Goal: Task Accomplishment & Management: Complete application form

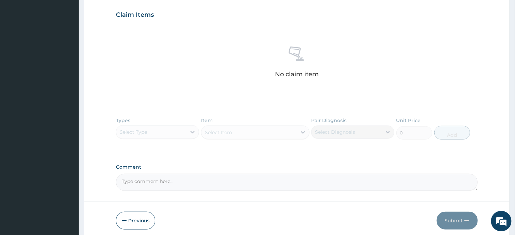
scroll to position [257, 0]
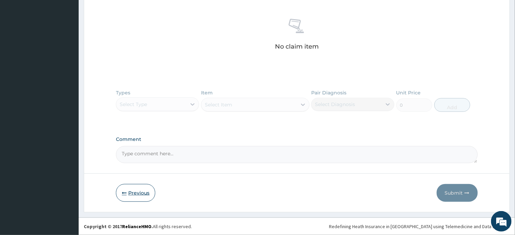
drag, startPoint x: 137, startPoint y: 189, endPoint x: 141, endPoint y: 185, distance: 5.6
click at [137, 189] on button "Previous" at bounding box center [135, 193] width 39 height 18
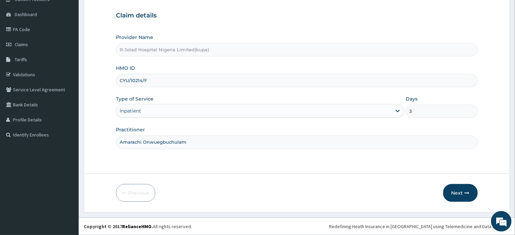
scroll to position [60, 0]
drag, startPoint x: 154, startPoint y: 79, endPoint x: 115, endPoint y: 81, distance: 39.7
click at [116, 81] on input "CYU/10214/F" at bounding box center [297, 80] width 362 height 13
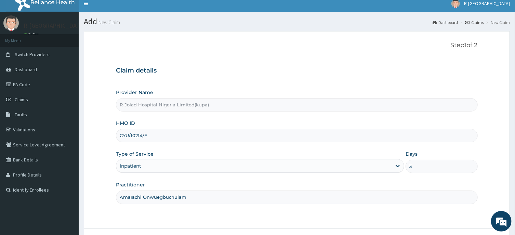
scroll to position [0, 0]
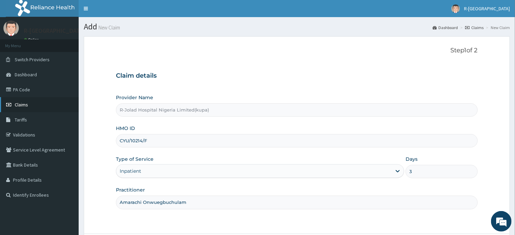
click at [21, 104] on span "Claims" at bounding box center [21, 105] width 13 height 6
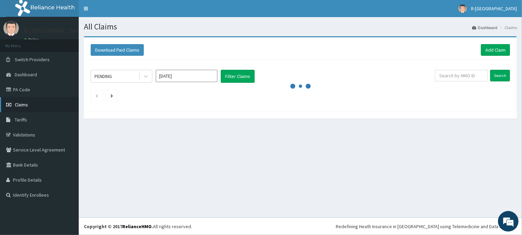
click at [21, 107] on span "Claims" at bounding box center [21, 105] width 13 height 6
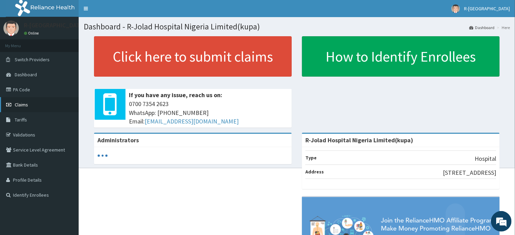
click at [19, 105] on span "Claims" at bounding box center [21, 105] width 13 height 6
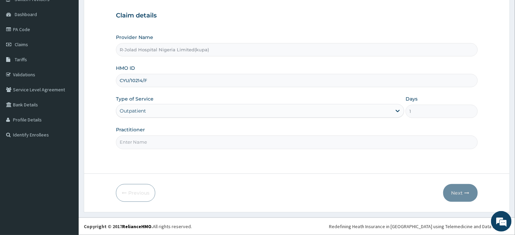
paste input "Amarachi Onwuegbuchulam"
type input "Amarachi Onwuegbuchulam"
click at [458, 190] on button "Next" at bounding box center [460, 193] width 35 height 18
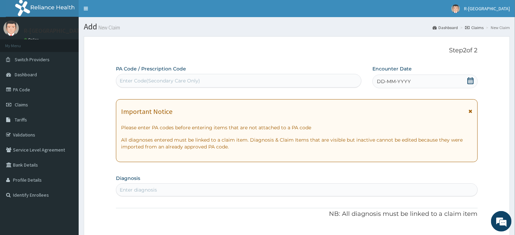
click at [124, 82] on div "Enter Code(Secondary Care Only)" at bounding box center [160, 80] width 80 height 7
paste input "PA/F460B2"
type input "PA/F460B2"
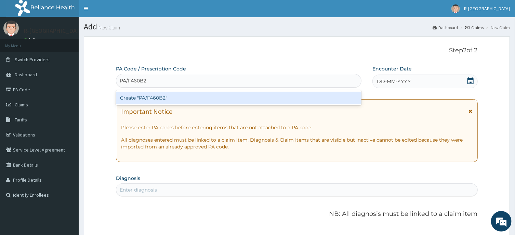
click at [152, 98] on div "Create "PA/F460B2"" at bounding box center [239, 98] width 246 height 12
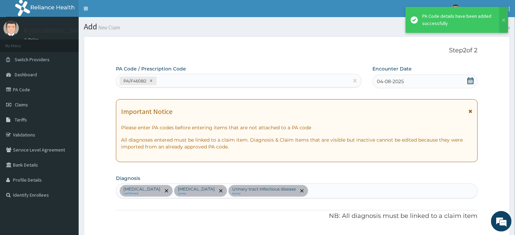
scroll to position [220, 0]
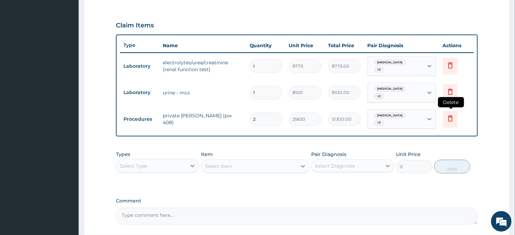
click at [451, 117] on icon at bounding box center [451, 118] width 8 height 8
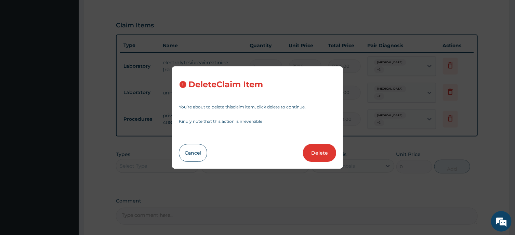
click at [323, 150] on button "Delete" at bounding box center [319, 153] width 33 height 18
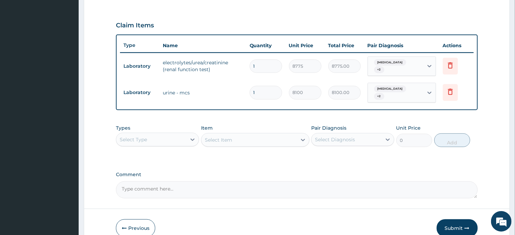
click at [138, 139] on div "Select Type" at bounding box center [133, 139] width 27 height 7
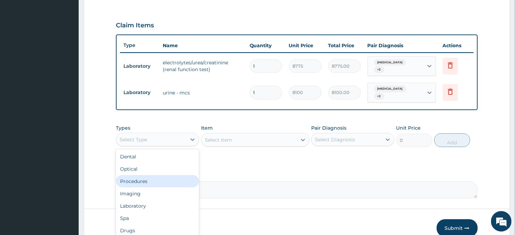
click at [137, 180] on div "Procedures" at bounding box center [157, 181] width 83 height 12
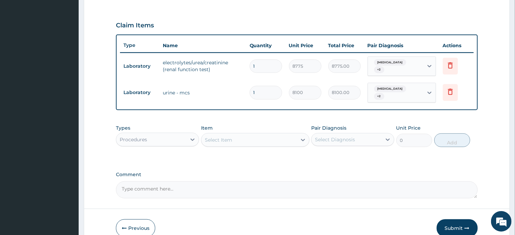
click at [213, 145] on div "Select Item" at bounding box center [255, 140] width 108 height 14
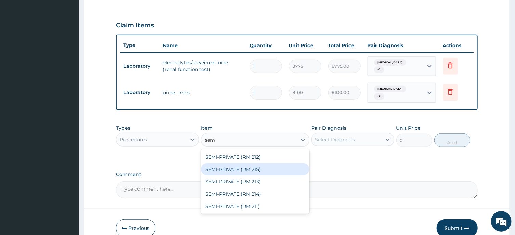
type input "semi"
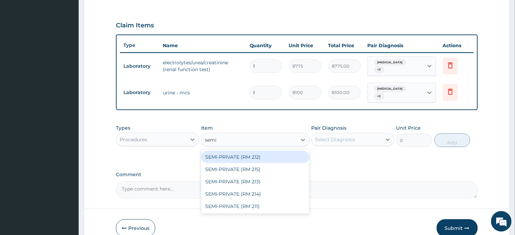
click at [232, 156] on div "SEMI-PRIVATE (RM 212)" at bounding box center [255, 157] width 108 height 12
type input "21600"
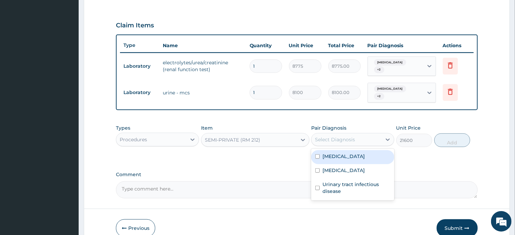
click at [359, 138] on div "Select Diagnosis" at bounding box center [347, 139] width 70 height 11
click at [344, 152] on div "Essential hypertension" at bounding box center [352, 157] width 83 height 14
checkbox input "true"
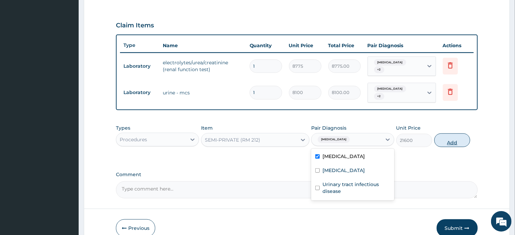
click at [451, 138] on button "Add" at bounding box center [453, 140] width 36 height 14
type input "0"
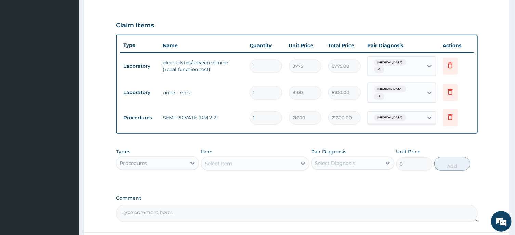
scroll to position [279, 0]
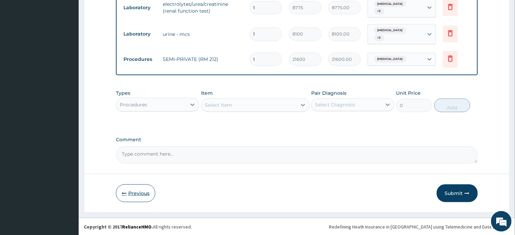
click at [130, 189] on button "Previous" at bounding box center [135, 193] width 39 height 18
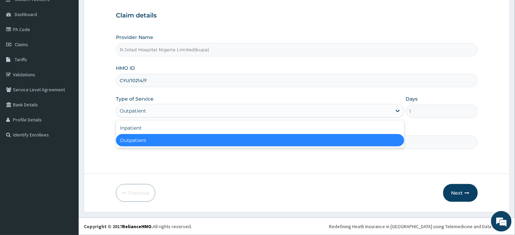
click at [137, 111] on div "Outpatient" at bounding box center [133, 110] width 26 height 7
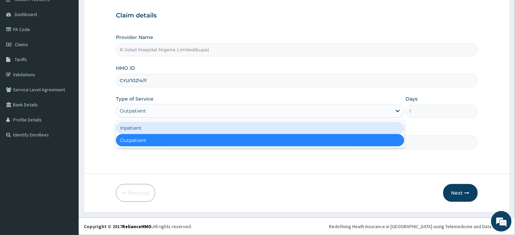
click at [133, 127] on div "Inpatient" at bounding box center [260, 128] width 288 height 12
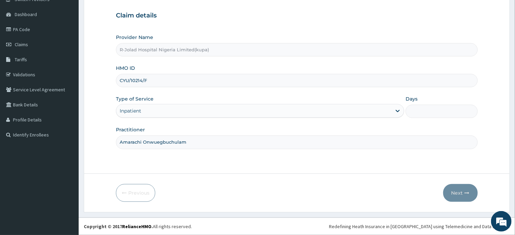
click at [422, 114] on input "Days" at bounding box center [442, 111] width 72 height 13
type input "3"
click at [459, 194] on button "Next" at bounding box center [460, 193] width 35 height 18
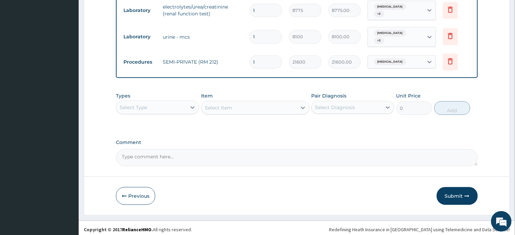
scroll to position [279, 0]
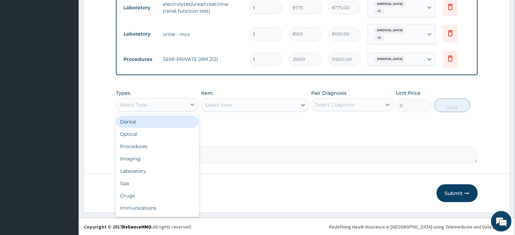
drag, startPoint x: 140, startPoint y: 101, endPoint x: 143, endPoint y: 119, distance: 17.7
click at [140, 101] on div "Select Type" at bounding box center [151, 104] width 70 height 11
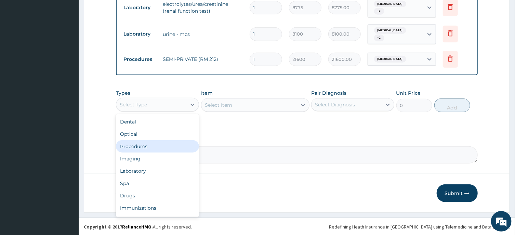
drag, startPoint x: 142, startPoint y: 144, endPoint x: 140, endPoint y: 141, distance: 3.7
click at [142, 144] on div "Procedures" at bounding box center [157, 146] width 83 height 12
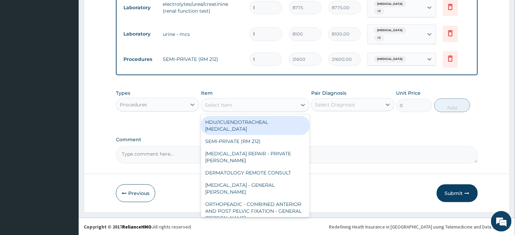
click at [245, 105] on div "Select Item" at bounding box center [249, 105] width 95 height 11
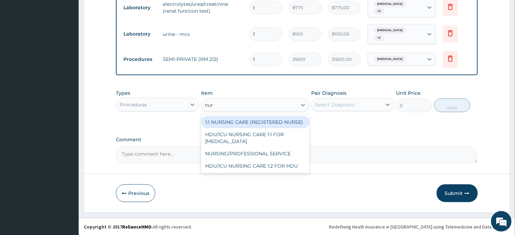
type input "nurs"
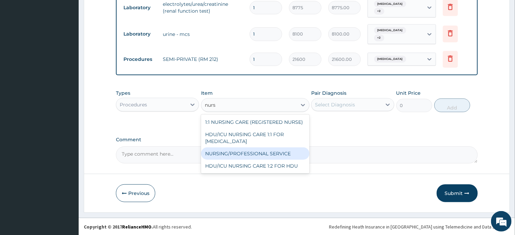
click at [274, 147] on div "NURSING/PROFESSIONAL SERVICE" at bounding box center [255, 153] width 108 height 12
type input "13500"
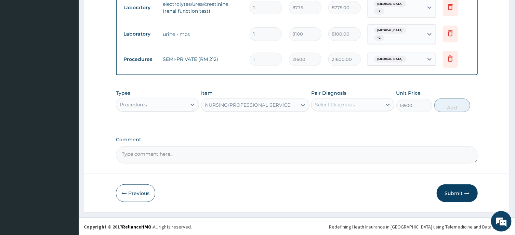
click at [346, 101] on div "Select Diagnosis" at bounding box center [335, 104] width 40 height 7
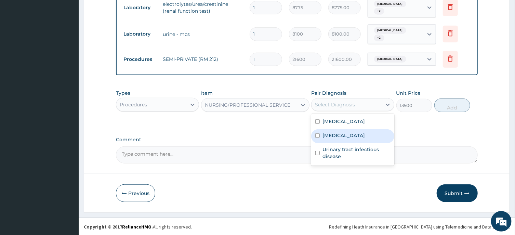
drag, startPoint x: 347, startPoint y: 137, endPoint x: 354, endPoint y: 142, distance: 8.4
click at [348, 137] on label "Acute tonsillitis" at bounding box center [344, 135] width 42 height 7
checkbox input "true"
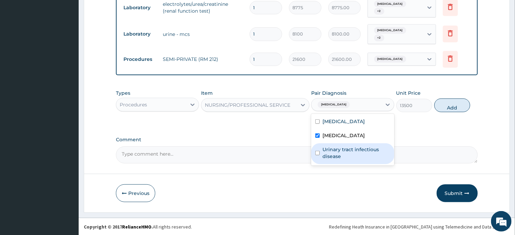
drag, startPoint x: 373, startPoint y: 150, endPoint x: 397, endPoint y: 141, distance: 25.8
click at [373, 149] on label "Urinary tract infectious disease" at bounding box center [357, 153] width 68 height 14
checkbox input "true"
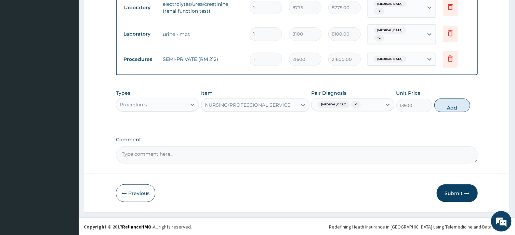
click at [453, 106] on button "Add" at bounding box center [453, 106] width 36 height 14
type input "0"
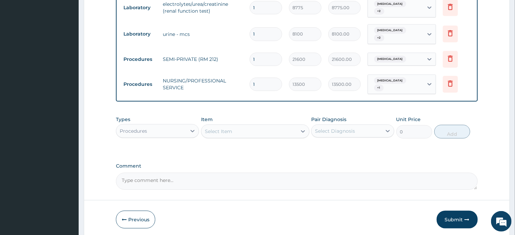
drag, startPoint x: 267, startPoint y: 81, endPoint x: 227, endPoint y: 85, distance: 40.2
click at [250, 85] on input "1" at bounding box center [266, 84] width 33 height 13
type input "3"
type input "40500.00"
type input "3"
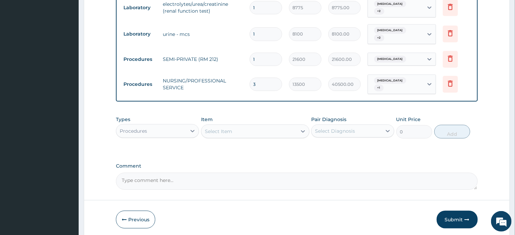
drag, startPoint x: 244, startPoint y: 57, endPoint x: 239, endPoint y: 59, distance: 4.8
click at [250, 59] on input "1" at bounding box center [266, 59] width 33 height 13
type input "3"
type input "64800.00"
type input "3"
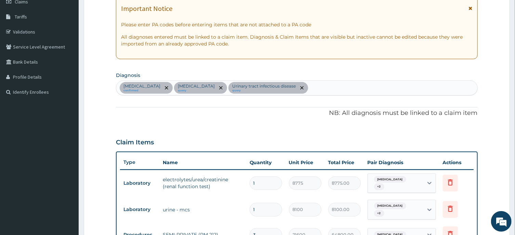
scroll to position [58, 0]
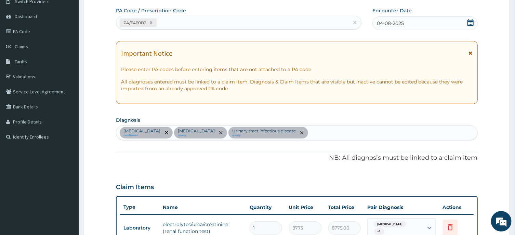
click at [169, 23] on div "PA/F460B2" at bounding box center [232, 22] width 233 height 11
paste input "PA/60B371"
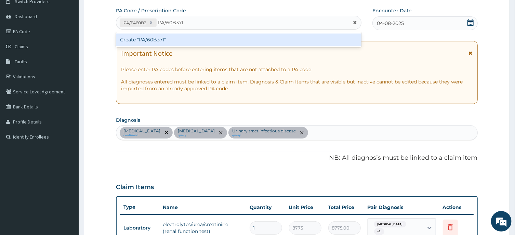
type input "PA/60B371"
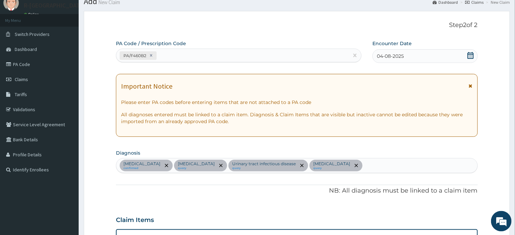
scroll to position [0, 0]
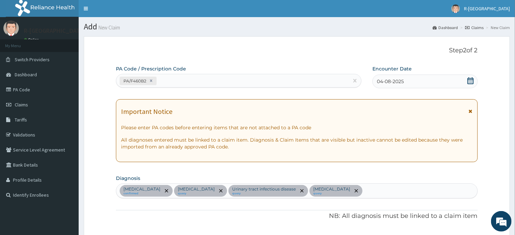
click at [165, 80] on div "PA/F460B2" at bounding box center [232, 80] width 233 height 11
paste input "PA/60B371"
type input "PA/60B371"
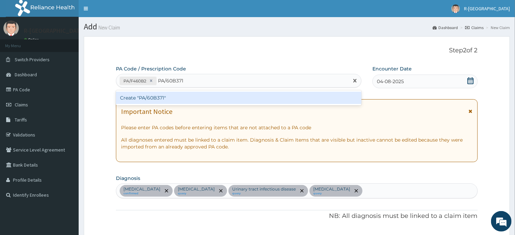
click at [146, 95] on div "Create "PA/60B371"" at bounding box center [239, 98] width 246 height 12
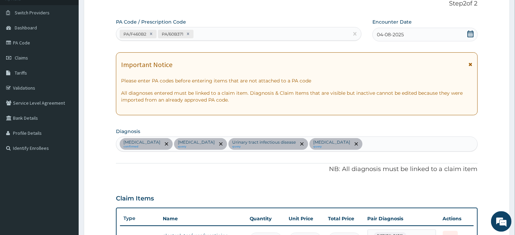
scroll to position [47, 0]
click at [189, 32] on icon at bounding box center [188, 33] width 5 height 5
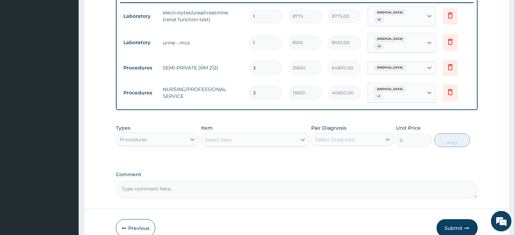
scroll to position [302, 0]
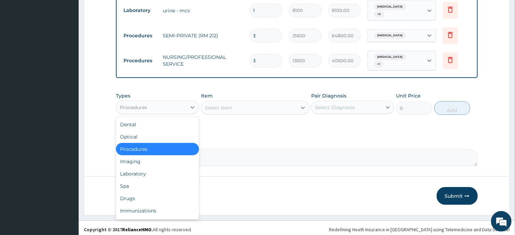
click at [159, 106] on div "Procedures" at bounding box center [151, 107] width 70 height 11
click at [140, 173] on div "Laboratory" at bounding box center [157, 174] width 83 height 12
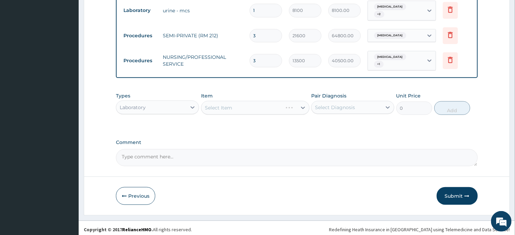
click at [214, 102] on div "Select Item" at bounding box center [255, 108] width 108 height 14
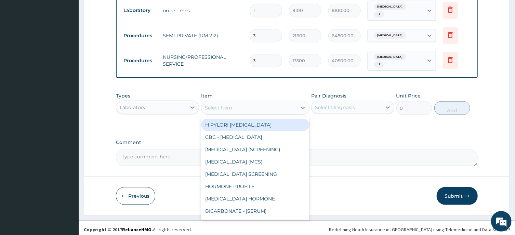
click at [220, 104] on div "Select Item" at bounding box center [218, 107] width 27 height 7
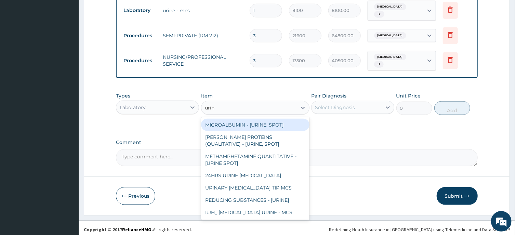
type input "urina"
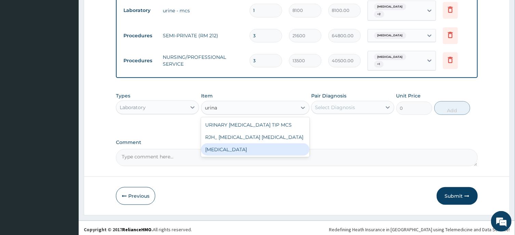
click at [235, 148] on div "URINALYSIS" at bounding box center [255, 149] width 108 height 12
type input "2700"
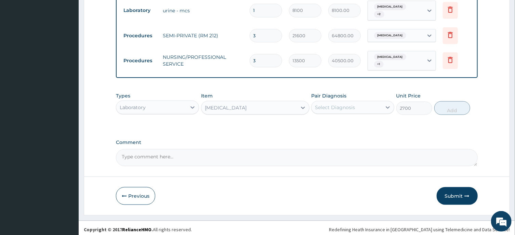
click at [335, 97] on div "Pair Diagnosis Select Diagnosis" at bounding box center [352, 103] width 83 height 23
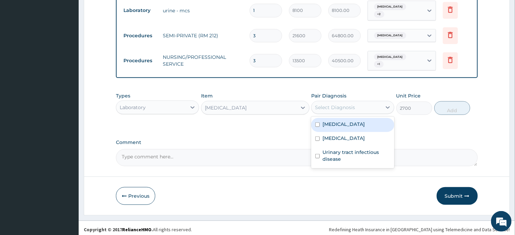
click at [339, 104] on div "Select Diagnosis" at bounding box center [335, 107] width 40 height 7
click at [339, 122] on label "Essential hypertension" at bounding box center [344, 124] width 42 height 7
checkbox input "true"
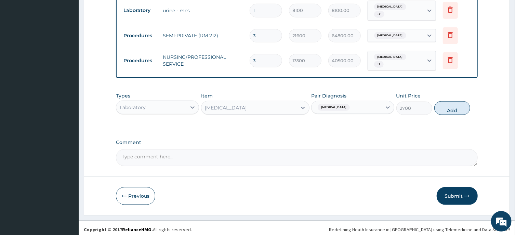
drag, startPoint x: 447, startPoint y: 104, endPoint x: 354, endPoint y: 138, distance: 99.5
click at [447, 104] on button "Add" at bounding box center [453, 108] width 36 height 14
type input "0"
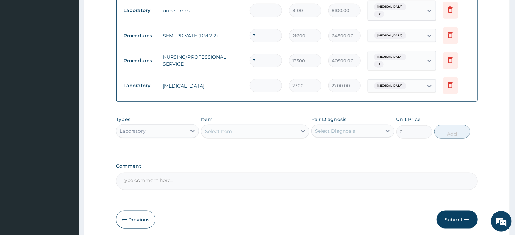
click at [215, 129] on div "Select Item" at bounding box center [218, 131] width 27 height 7
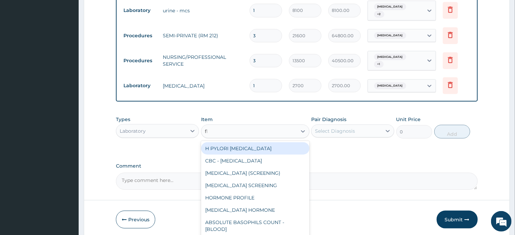
type input "fbc"
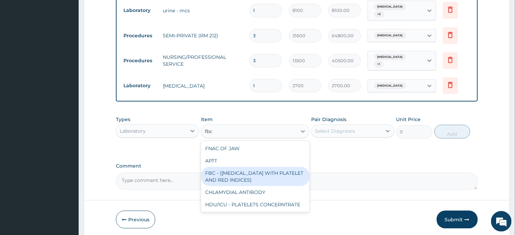
click at [231, 175] on div "FBC - (FULL BLOOD COUNT WITH PLATELET AND RED INDICES)" at bounding box center [255, 176] width 108 height 19
type input "5400"
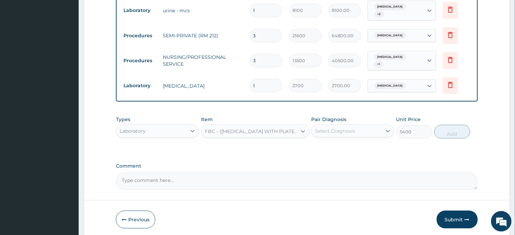
click at [335, 128] on div "Select Diagnosis" at bounding box center [335, 131] width 40 height 7
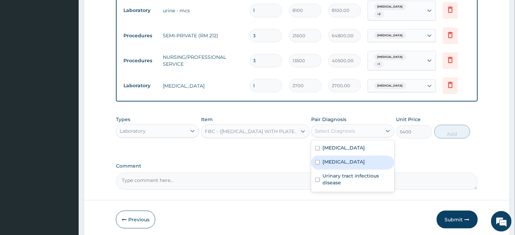
drag, startPoint x: 348, startPoint y: 159, endPoint x: 344, endPoint y: 158, distance: 4.4
click at [345, 158] on label "Acute tonsillitis" at bounding box center [344, 161] width 42 height 7
checkbox input "true"
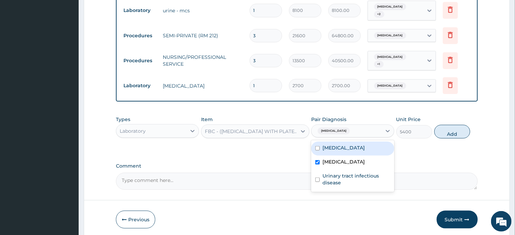
click at [353, 142] on div "Essential hypertension" at bounding box center [352, 149] width 83 height 14
checkbox input "true"
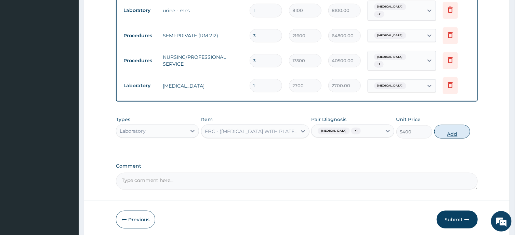
click at [450, 125] on button "Add" at bounding box center [453, 132] width 36 height 14
type input "0"
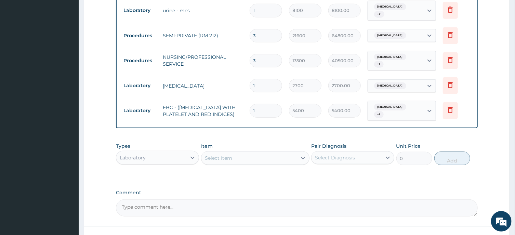
click at [216, 156] on div "Select Item" at bounding box center [218, 158] width 27 height 7
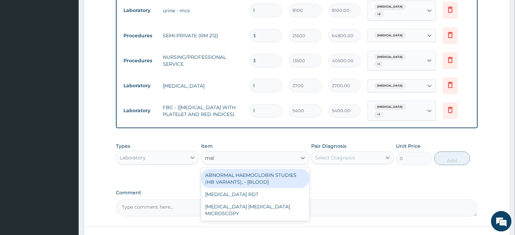
type input "mala"
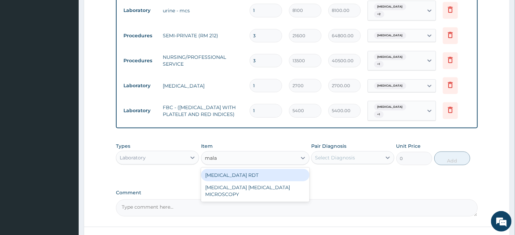
drag, startPoint x: 230, startPoint y: 173, endPoint x: 253, endPoint y: 173, distance: 22.9
click at [231, 172] on div "MALARIA RDT" at bounding box center [255, 175] width 108 height 12
type input "2700"
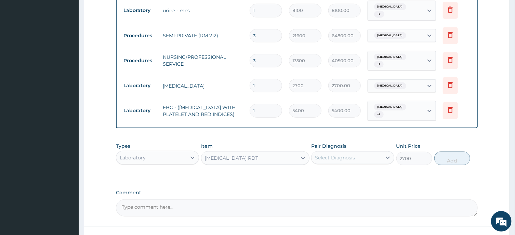
click at [339, 155] on div "Select Diagnosis" at bounding box center [335, 157] width 40 height 7
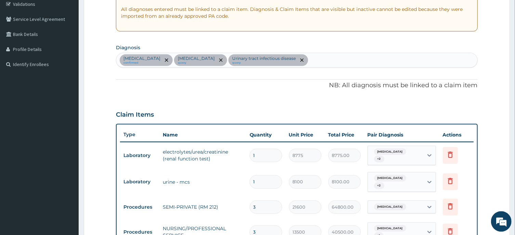
scroll to position [119, 0]
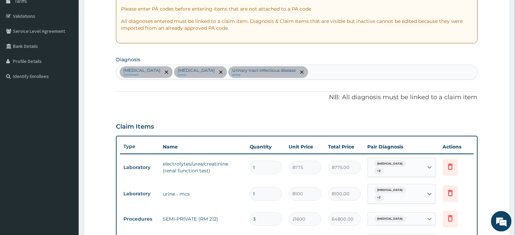
click at [326, 75] on div "Essential hypertension confirmed Acute tonsillitis query Urinary tract infectio…" at bounding box center [296, 72] width 361 height 14
type input "mala"
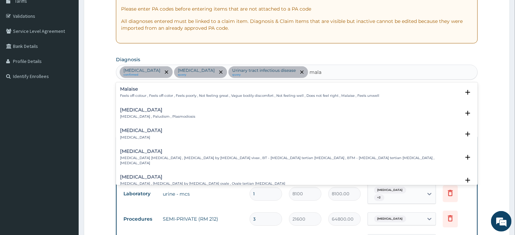
click at [130, 112] on h4 "Malaria" at bounding box center [157, 109] width 75 height 5
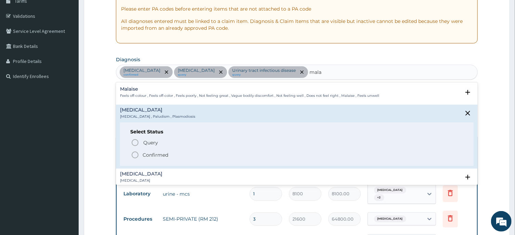
click at [135, 154] on icon "status option filled" at bounding box center [135, 155] width 8 height 8
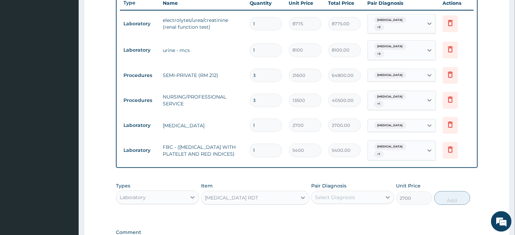
scroll to position [302, 0]
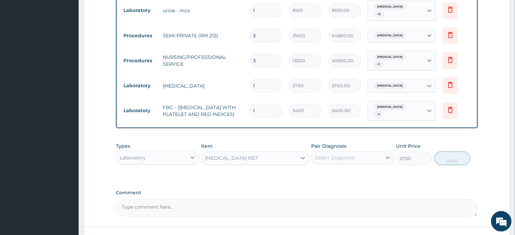
drag, startPoint x: 343, startPoint y: 151, endPoint x: 343, endPoint y: 162, distance: 11.0
click at [343, 152] on div "Select Diagnosis" at bounding box center [347, 157] width 70 height 11
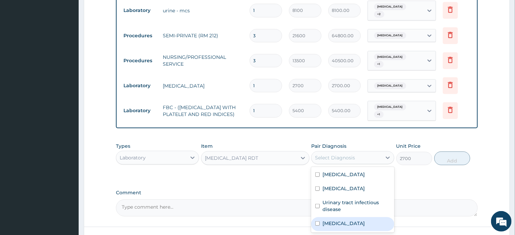
drag, startPoint x: 333, startPoint y: 221, endPoint x: 328, endPoint y: 216, distance: 7.7
click at [334, 220] on label "Malaria" at bounding box center [344, 223] width 42 height 7
checkbox input "true"
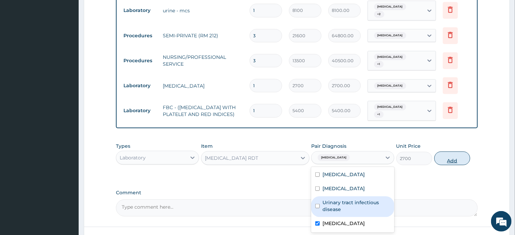
click at [452, 159] on button "Add" at bounding box center [453, 159] width 36 height 14
type input "0"
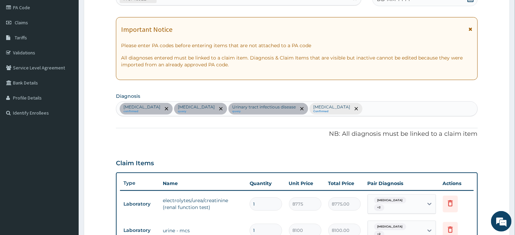
scroll to position [0, 0]
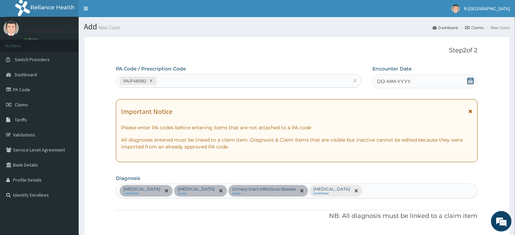
click at [471, 79] on icon at bounding box center [470, 80] width 7 height 7
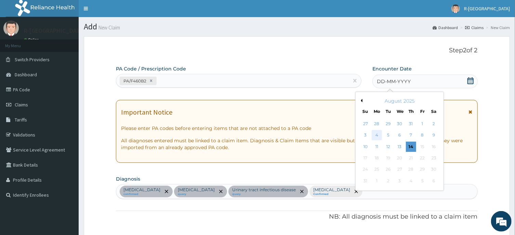
click at [377, 136] on div "4" at bounding box center [377, 135] width 10 height 10
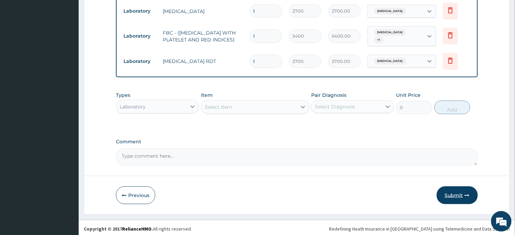
click at [453, 192] on button "Submit" at bounding box center [457, 195] width 41 height 18
